Goal: Task Accomplishment & Management: Manage account settings

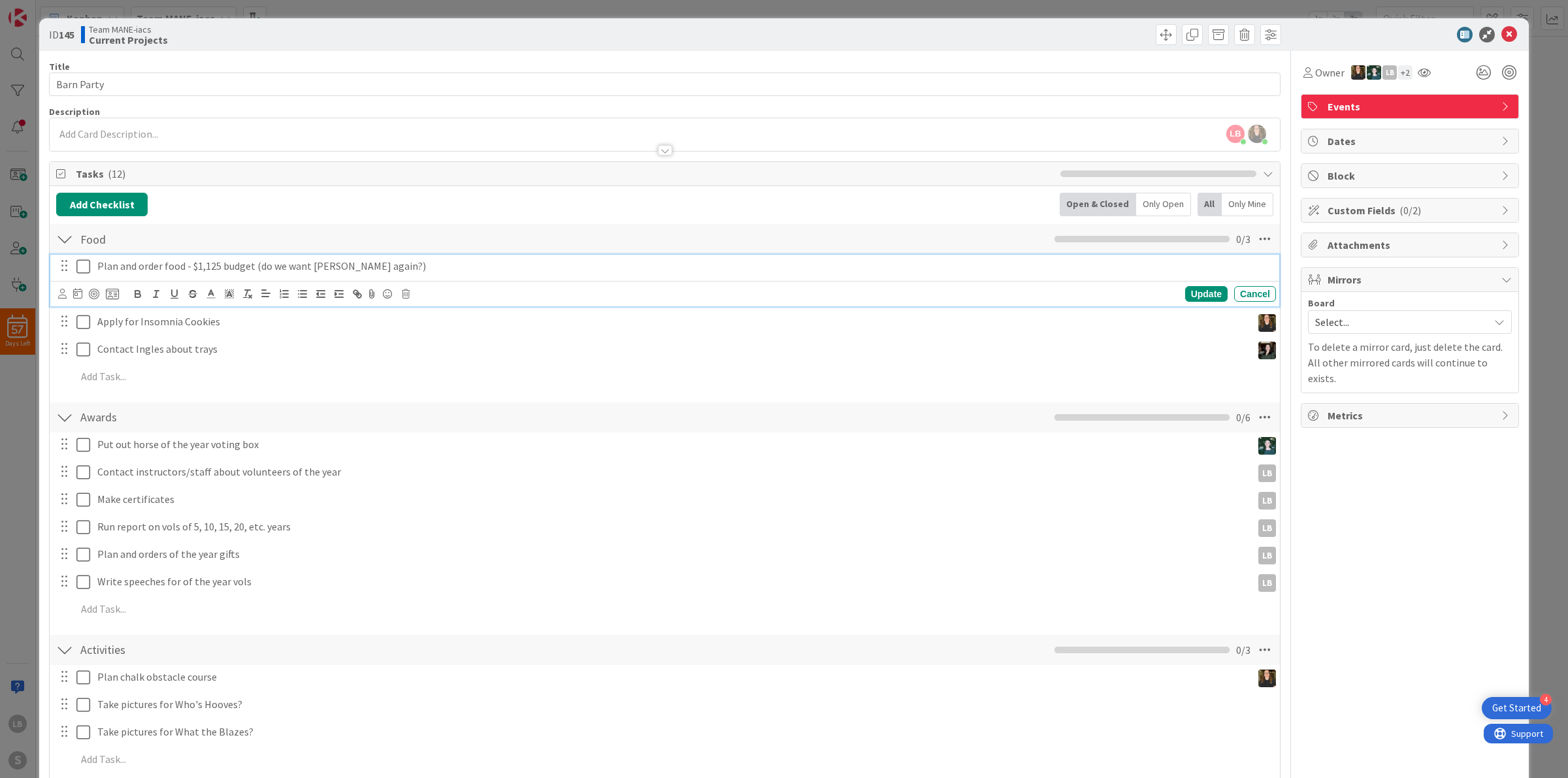
click at [226, 272] on p "Plan and order food - $1,125 budget (do we want [PERSON_NAME] again?)" at bounding box center [684, 266] width 1173 height 15
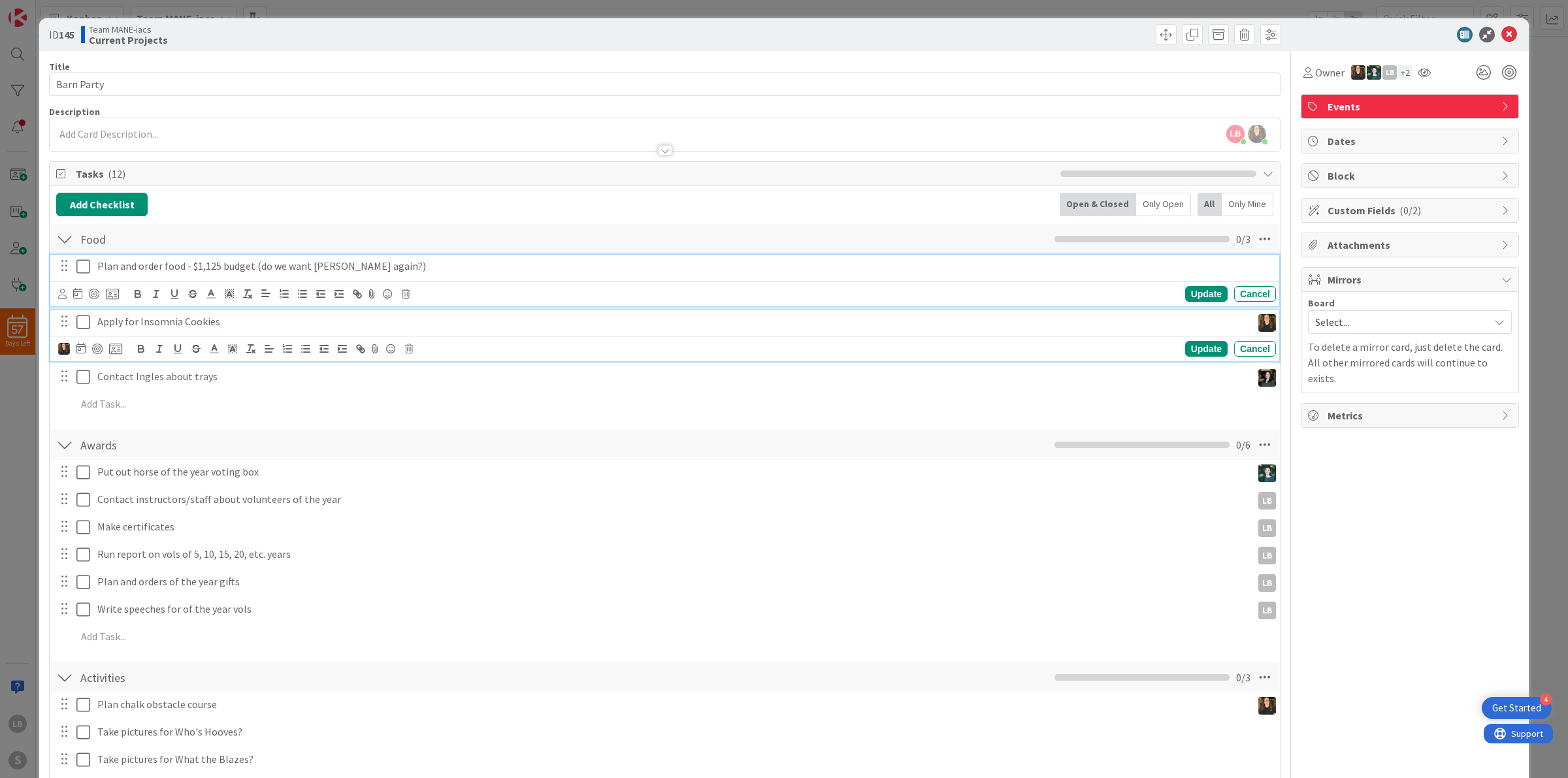
click at [239, 321] on p "Apply for Insomnia Cookies" at bounding box center [672, 321] width 1149 height 15
click at [258, 264] on p "Plan and order food - $1,125 budget (do we want [PERSON_NAME] again?)" at bounding box center [684, 266] width 1173 height 15
click at [266, 327] on p "Apply for Insomnia Cookies" at bounding box center [672, 321] width 1149 height 15
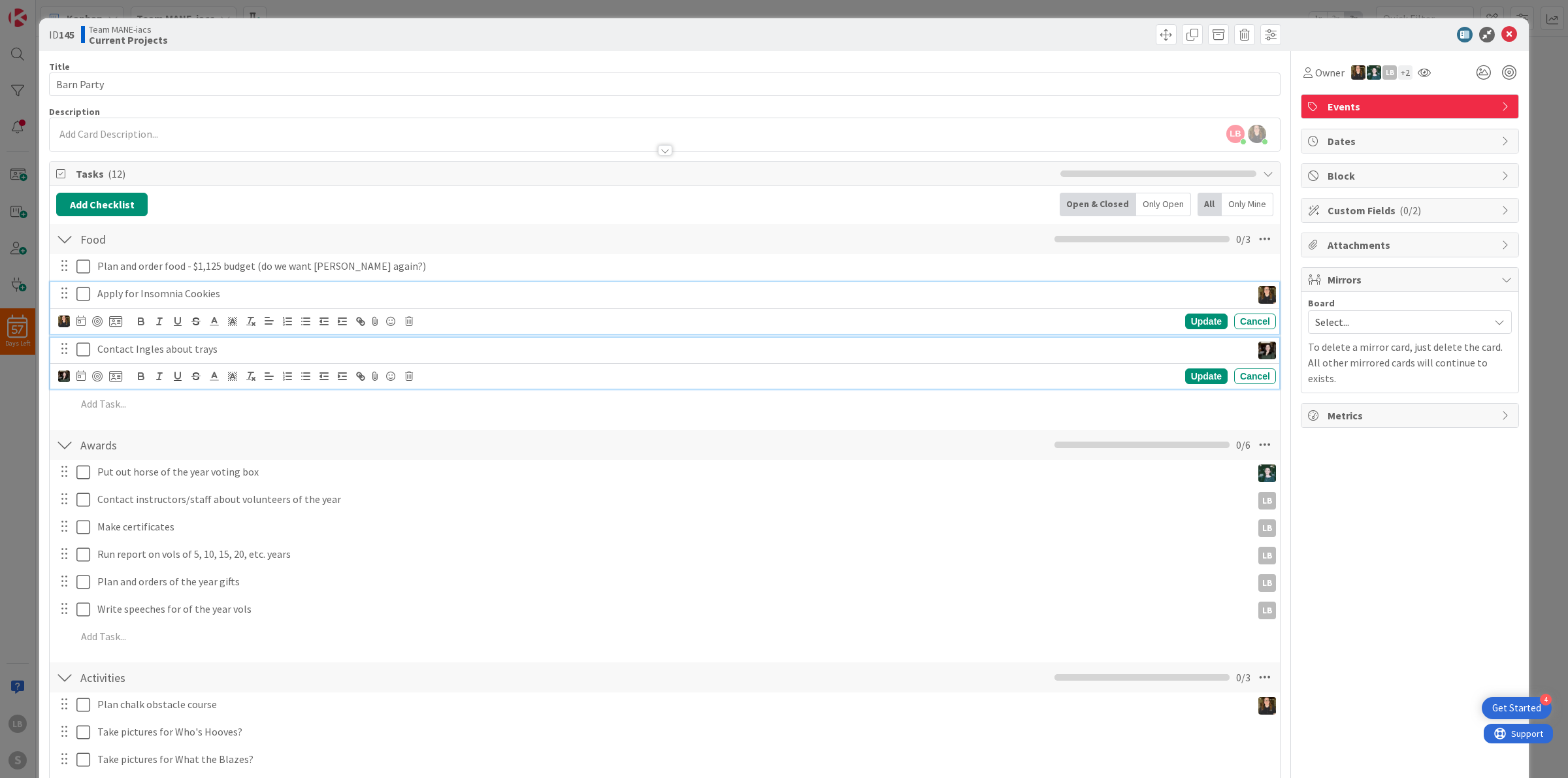
click at [269, 338] on div "Contact Ingles about trays" at bounding box center [672, 349] width 1159 height 23
click at [337, 264] on p "Plan and order food - $1,125 budget (do we want [PERSON_NAME] again?)" at bounding box center [684, 266] width 1173 height 15
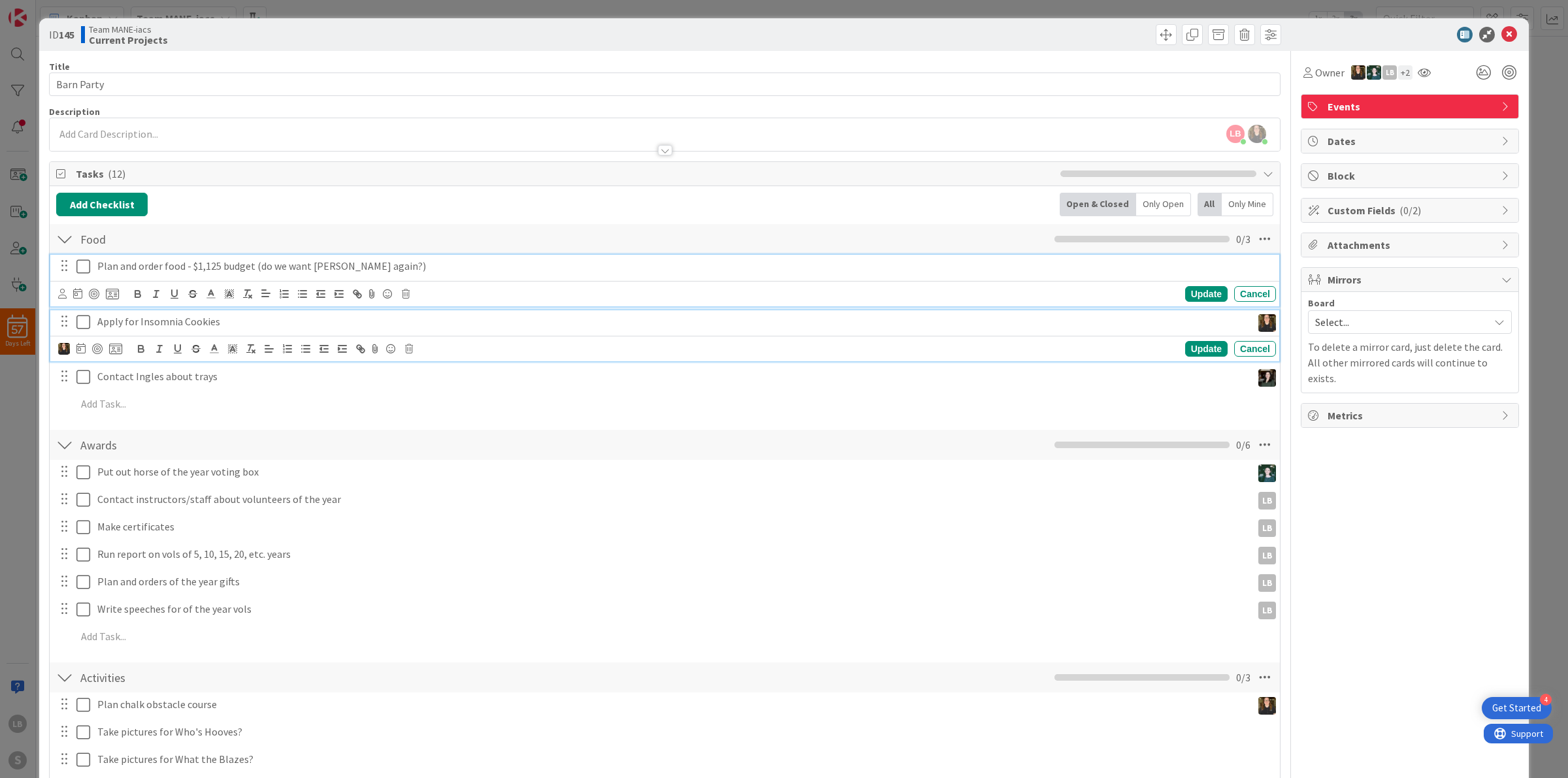
click at [283, 332] on div "Apply for Insomnia Cookies" at bounding box center [672, 321] width 1159 height 23
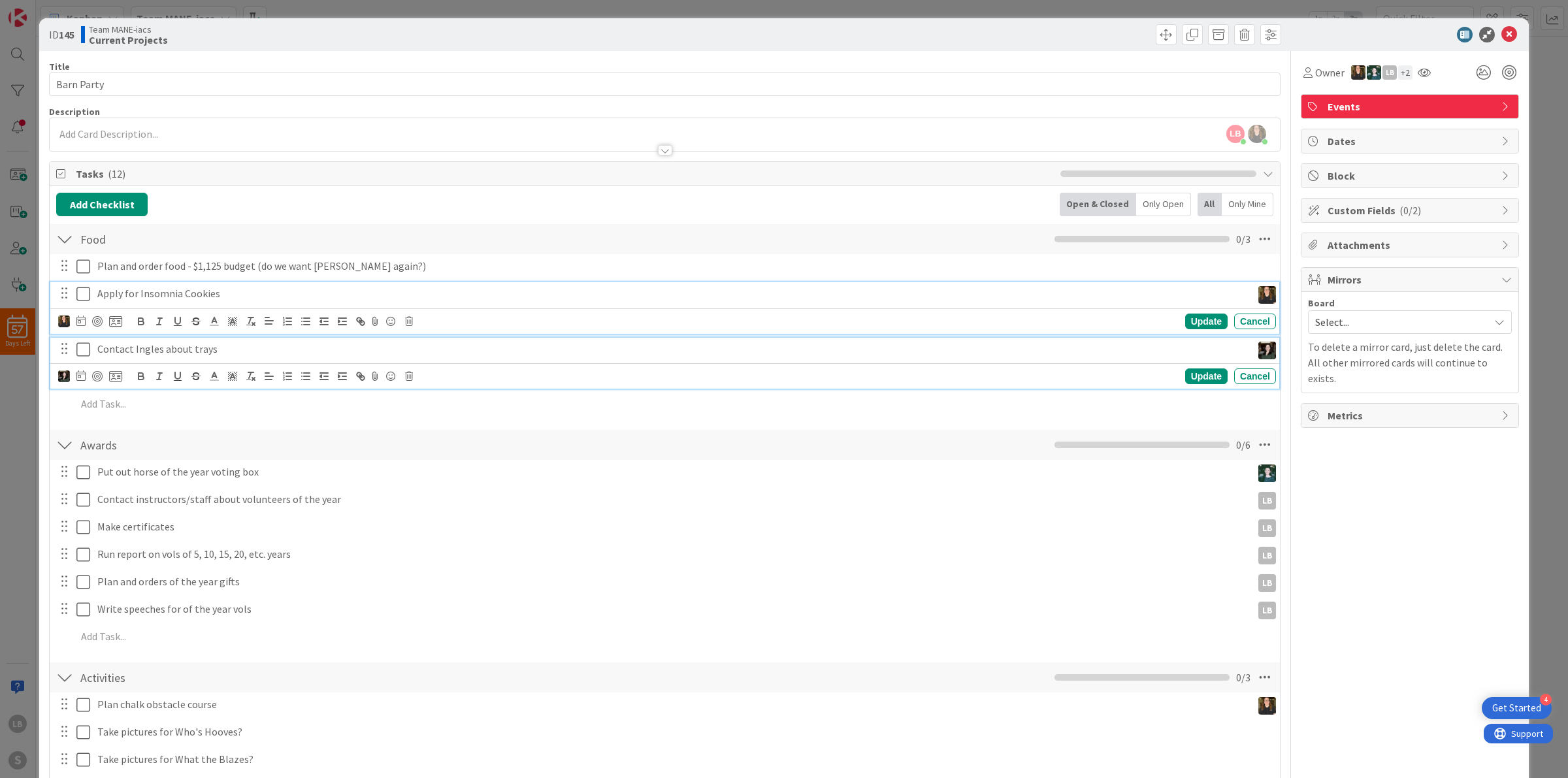
click at [318, 354] on p "Contact Ingles about trays" at bounding box center [672, 349] width 1149 height 15
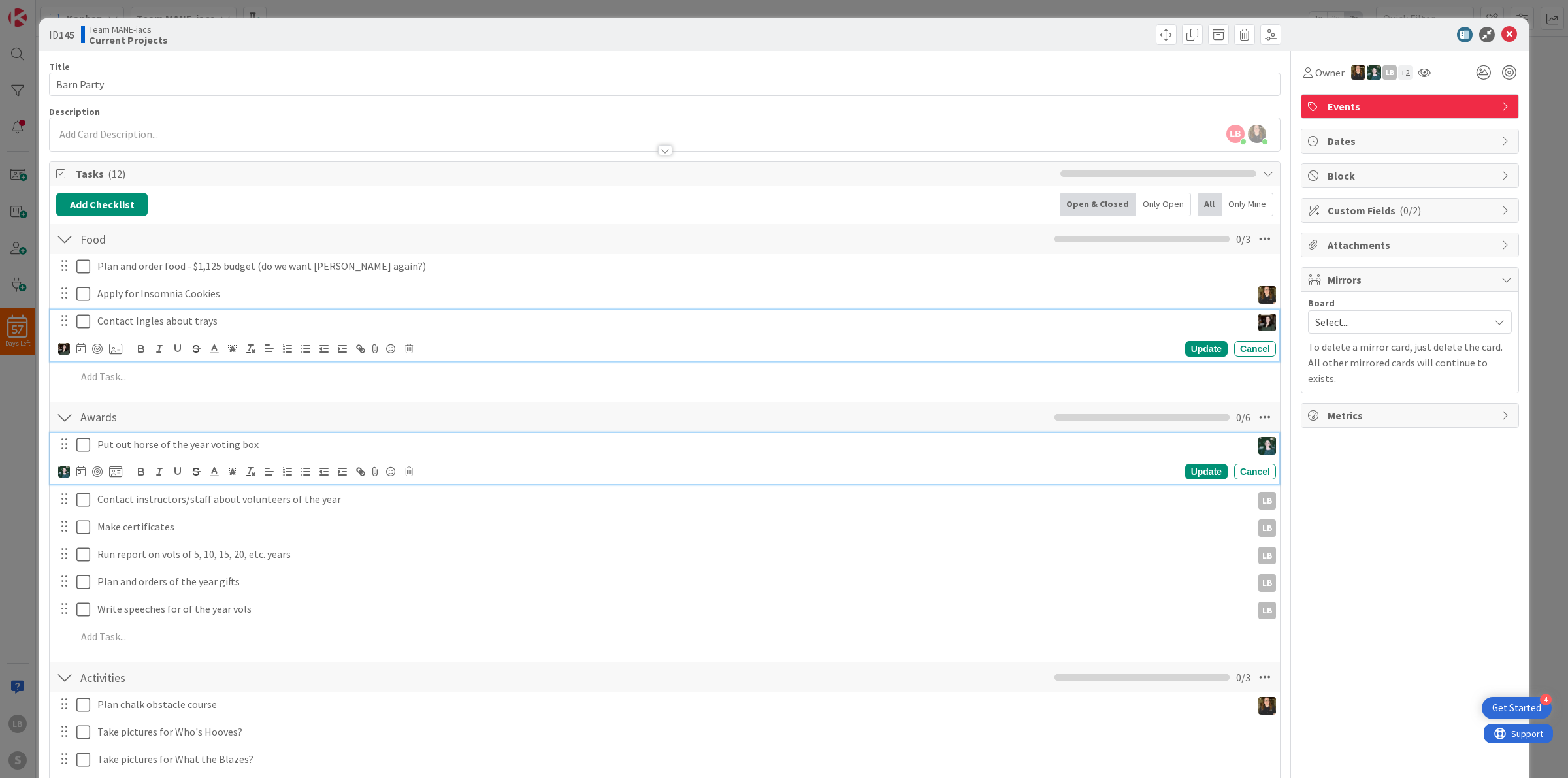
click at [311, 446] on p "Put out horse of the year voting box" at bounding box center [672, 444] width 1149 height 15
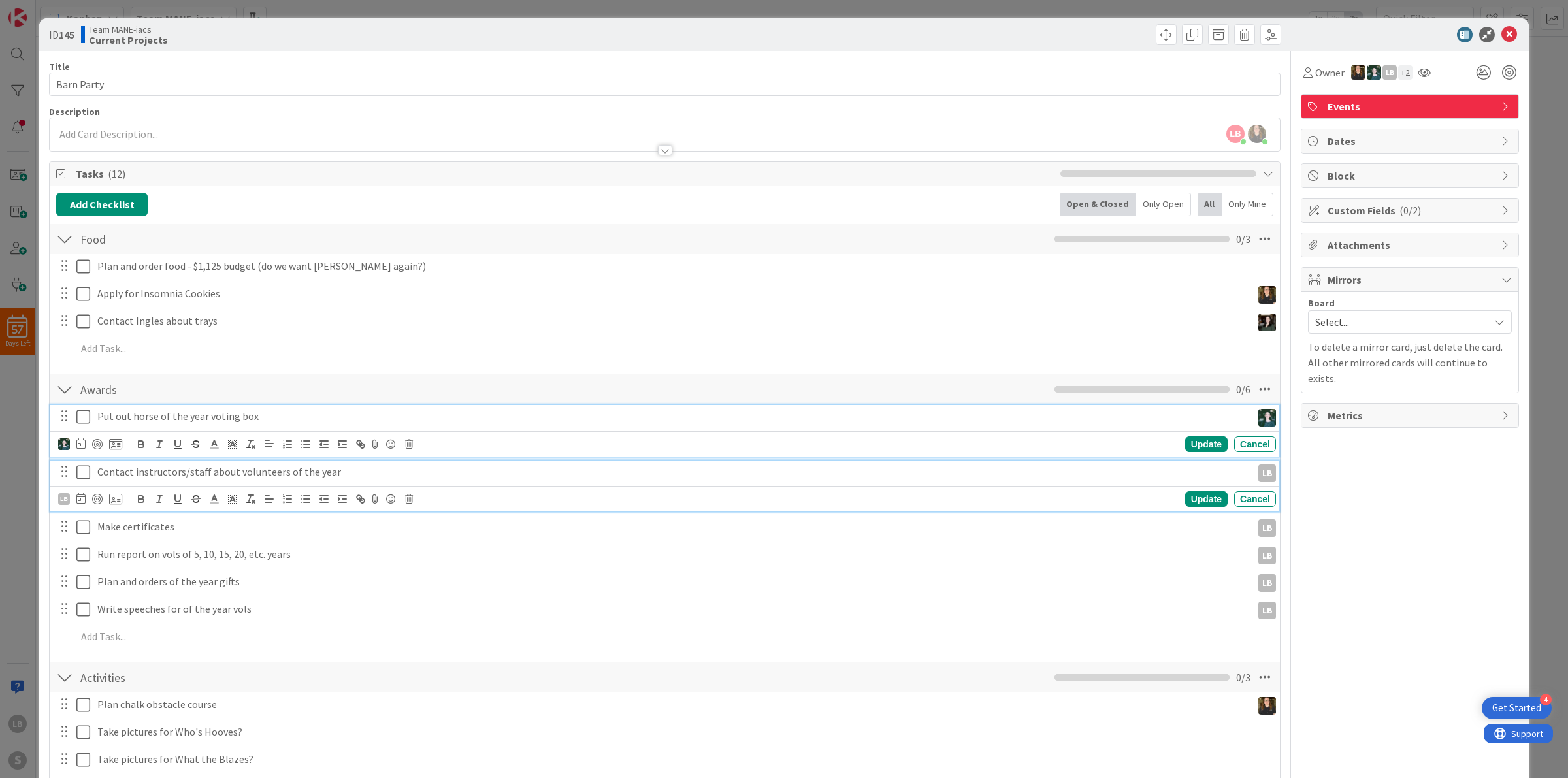
click at [348, 478] on p "Contact instructors/staff about volunteers of the year" at bounding box center [672, 471] width 1149 height 15
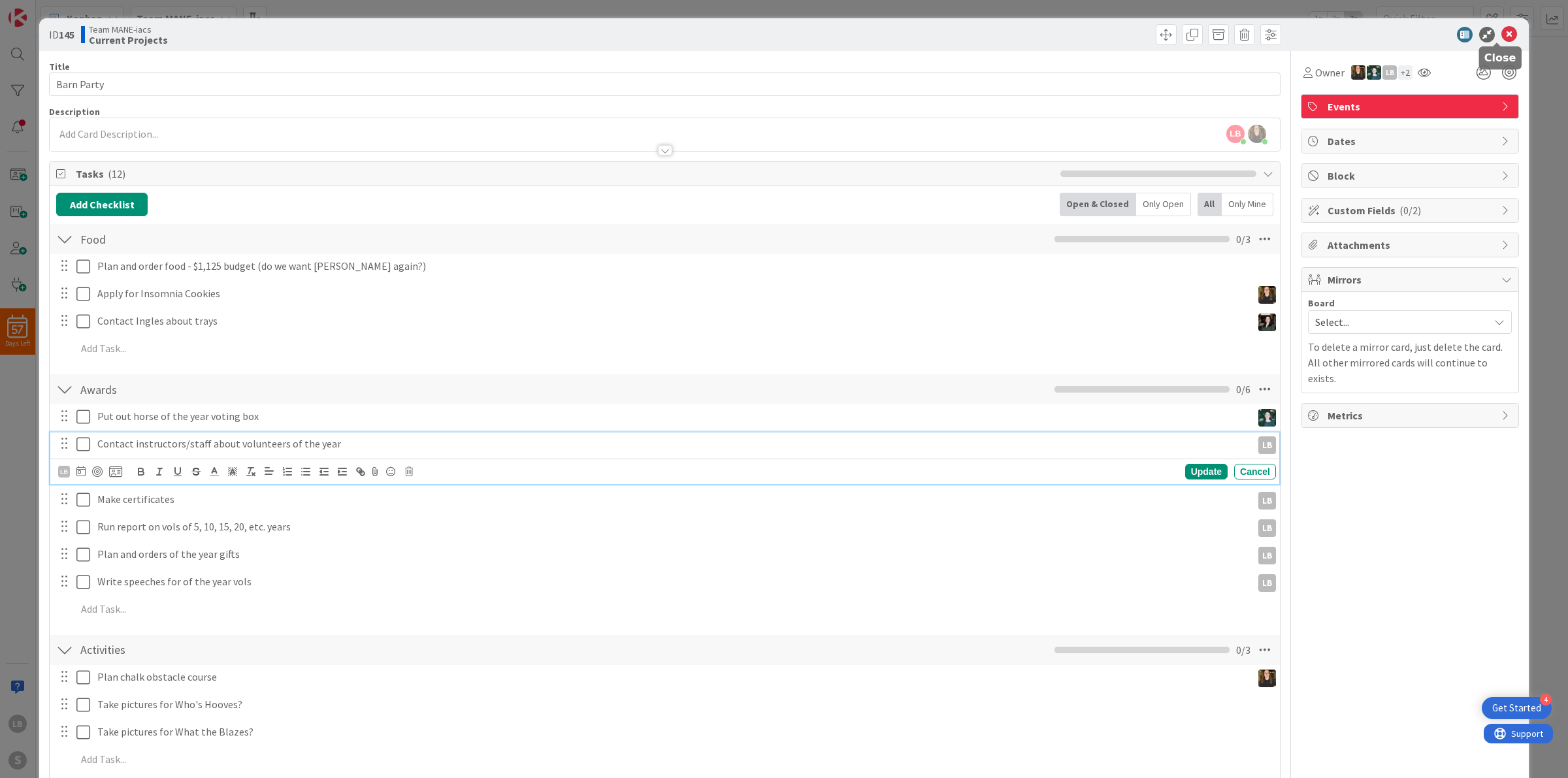
click at [1501, 33] on icon at bounding box center [1508, 34] width 15 height 15
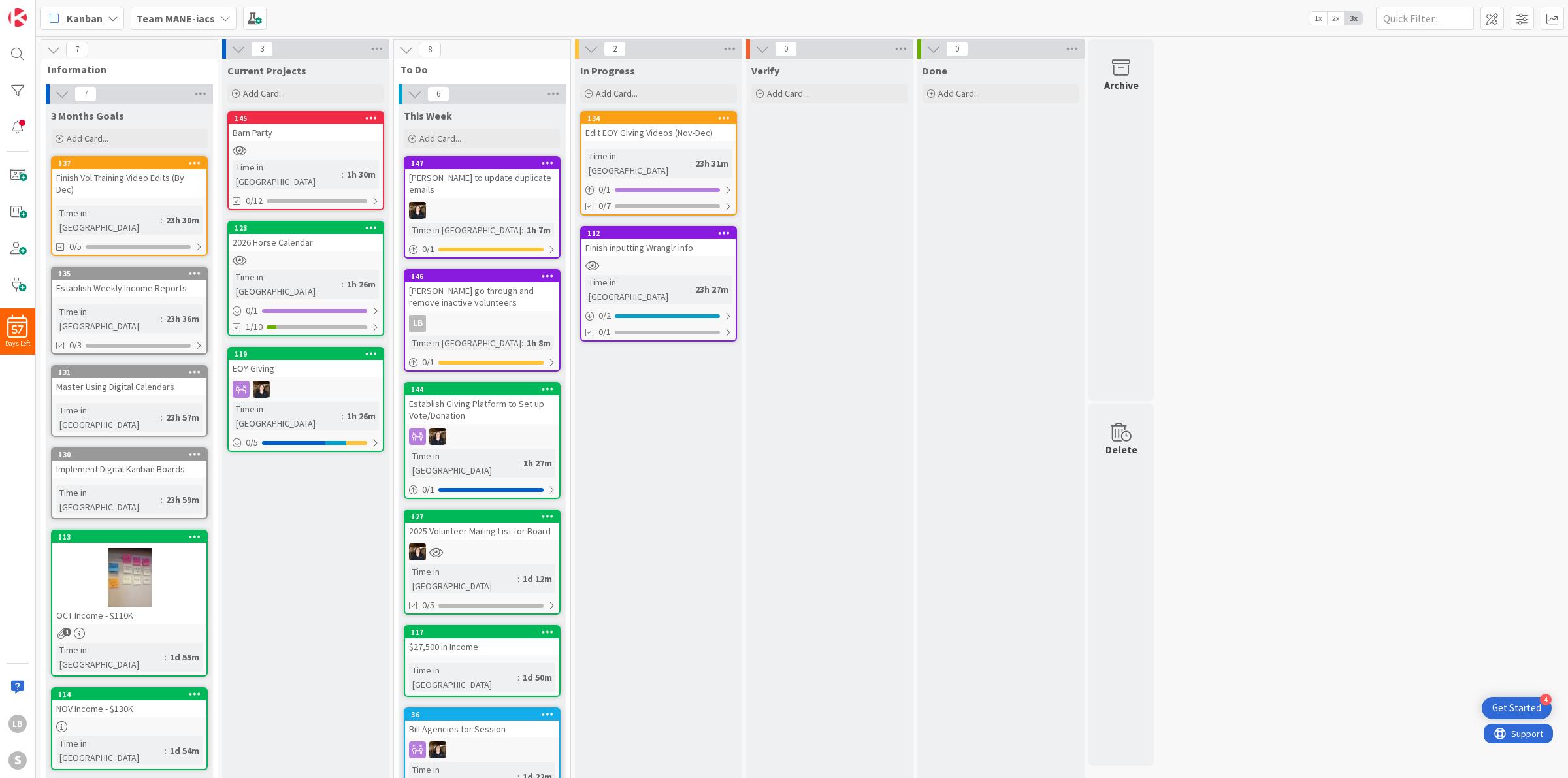
click at [1475, 391] on div "7 Information 7 3 Months Goals Add Card... 137 Finish Vol Training Video Edits …" at bounding box center [802, 564] width 1527 height 1051
click at [651, 260] on div at bounding box center [659, 265] width 155 height 11
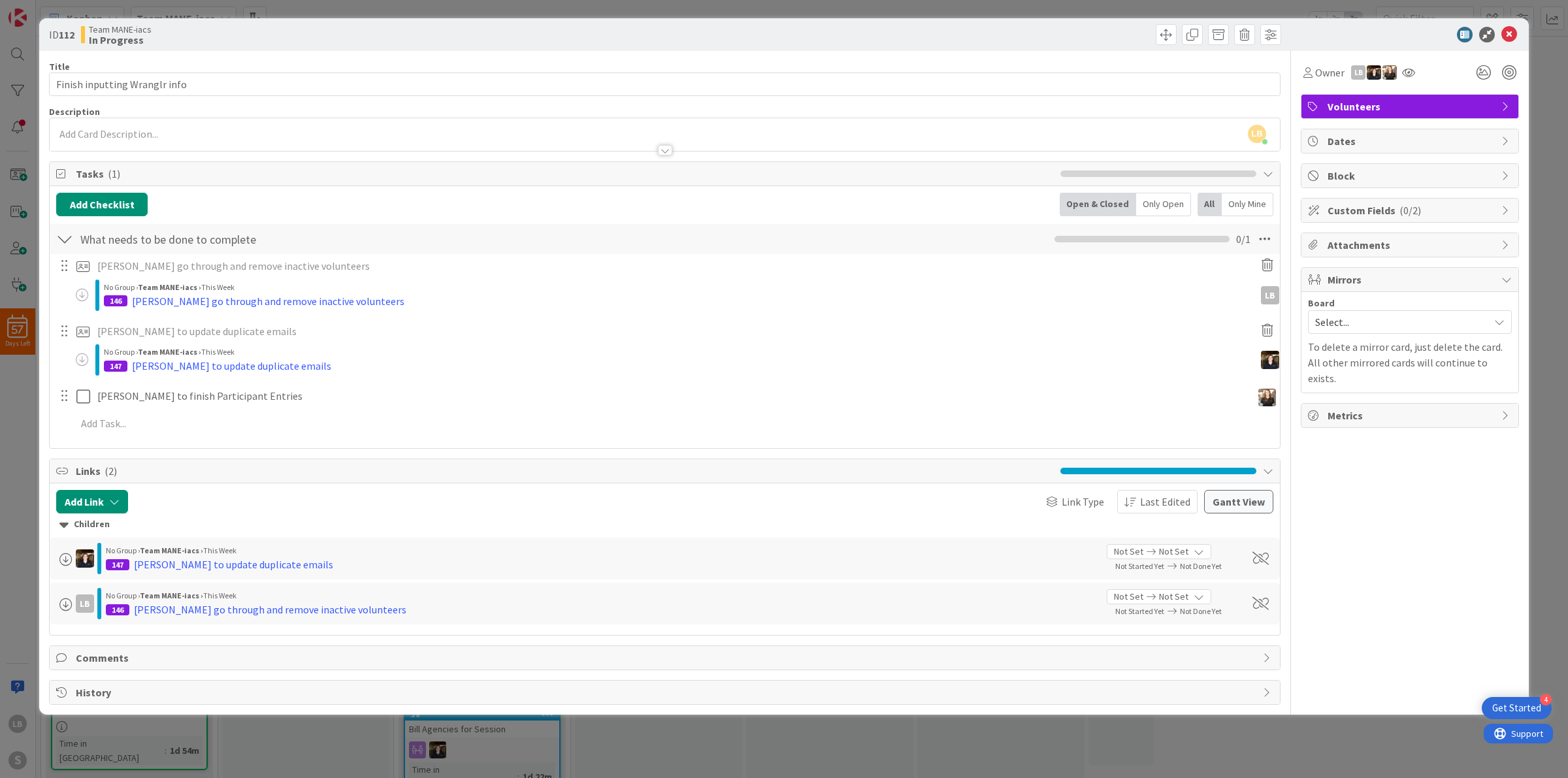
click at [130, 298] on div "146 [PERSON_NAME] go through and remove inactive volunteers" at bounding box center [682, 301] width 1157 height 15
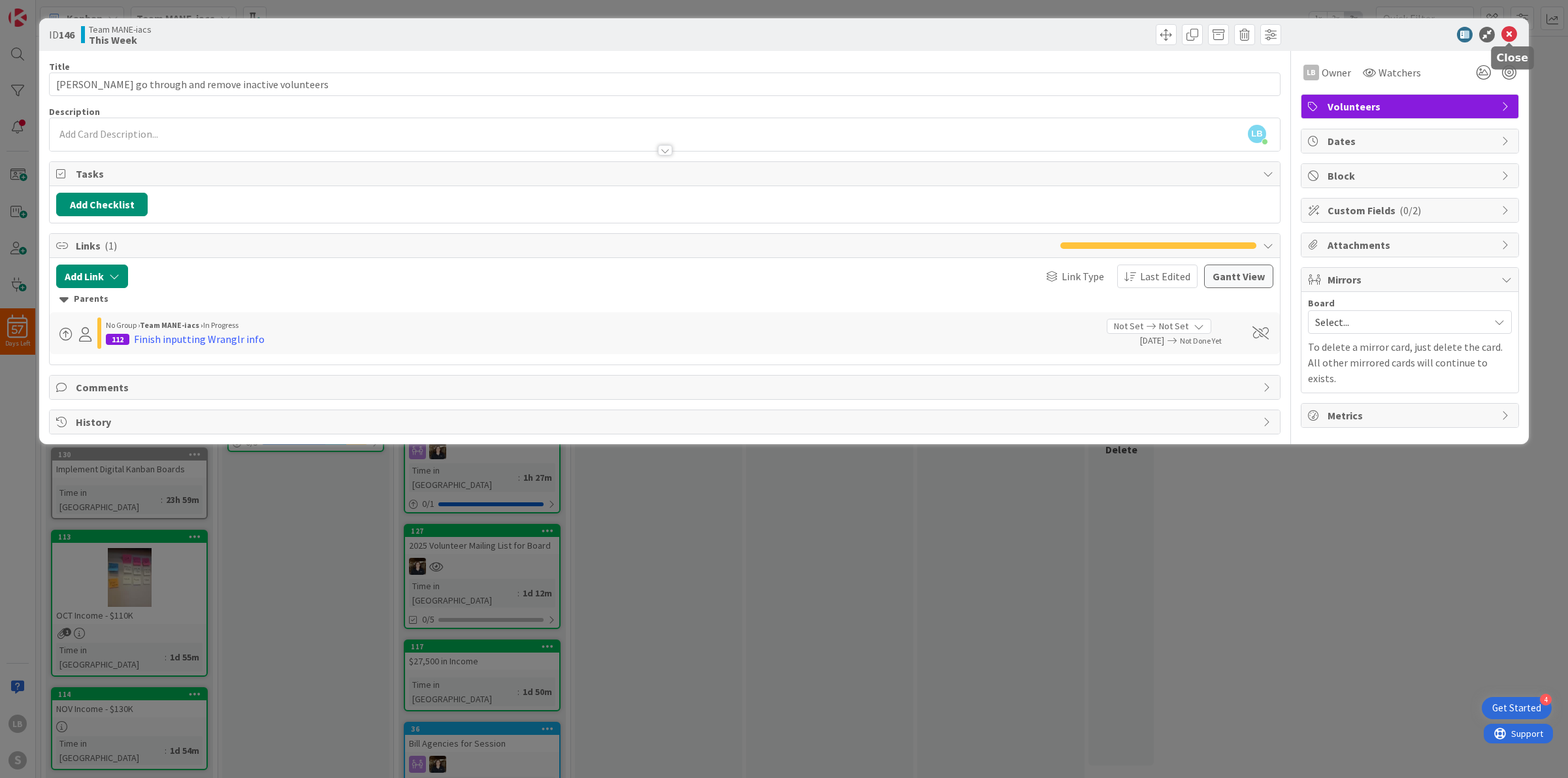
click at [1513, 34] on icon at bounding box center [1508, 34] width 15 height 15
